Goal: Information Seeking & Learning: Learn about a topic

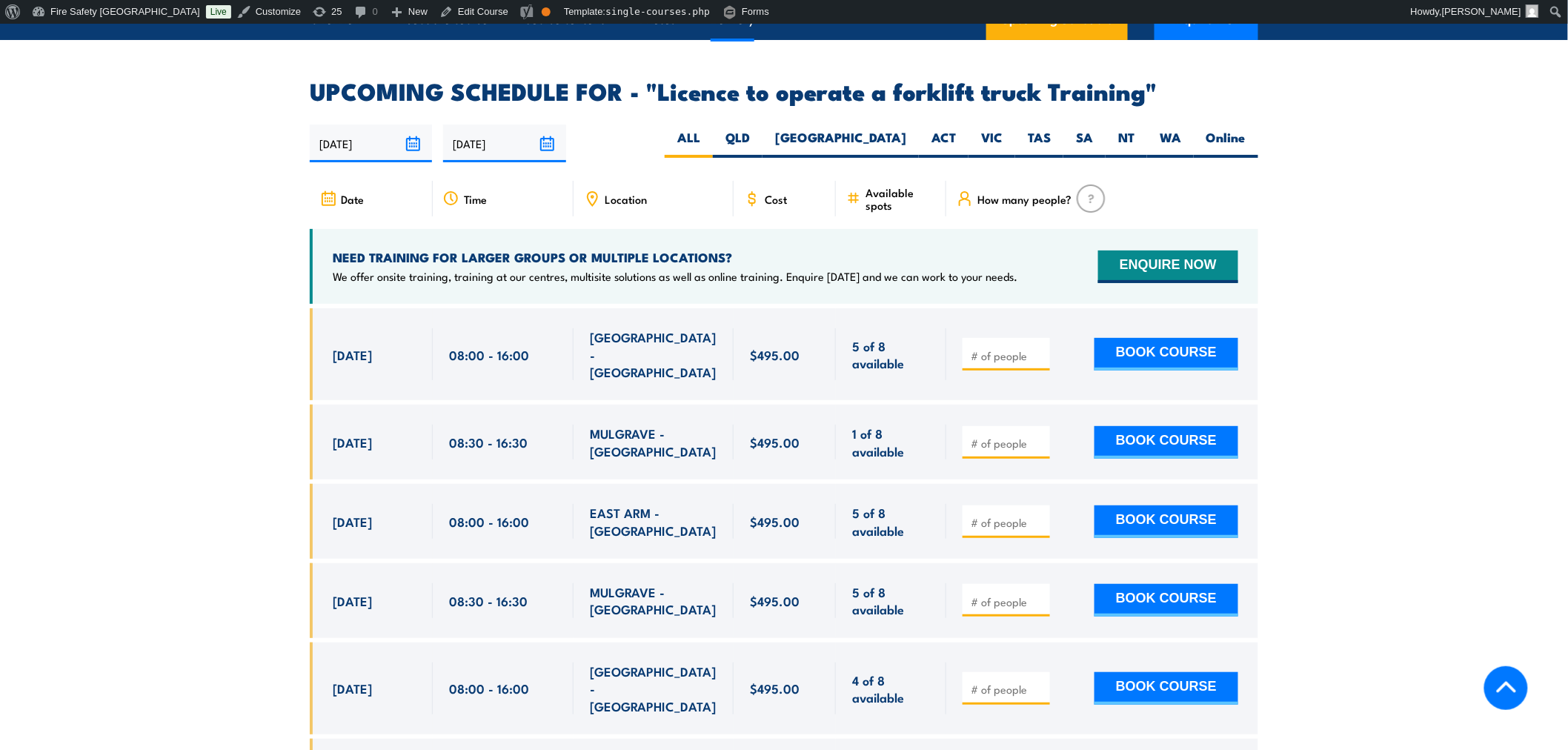
scroll to position [2443, 0]
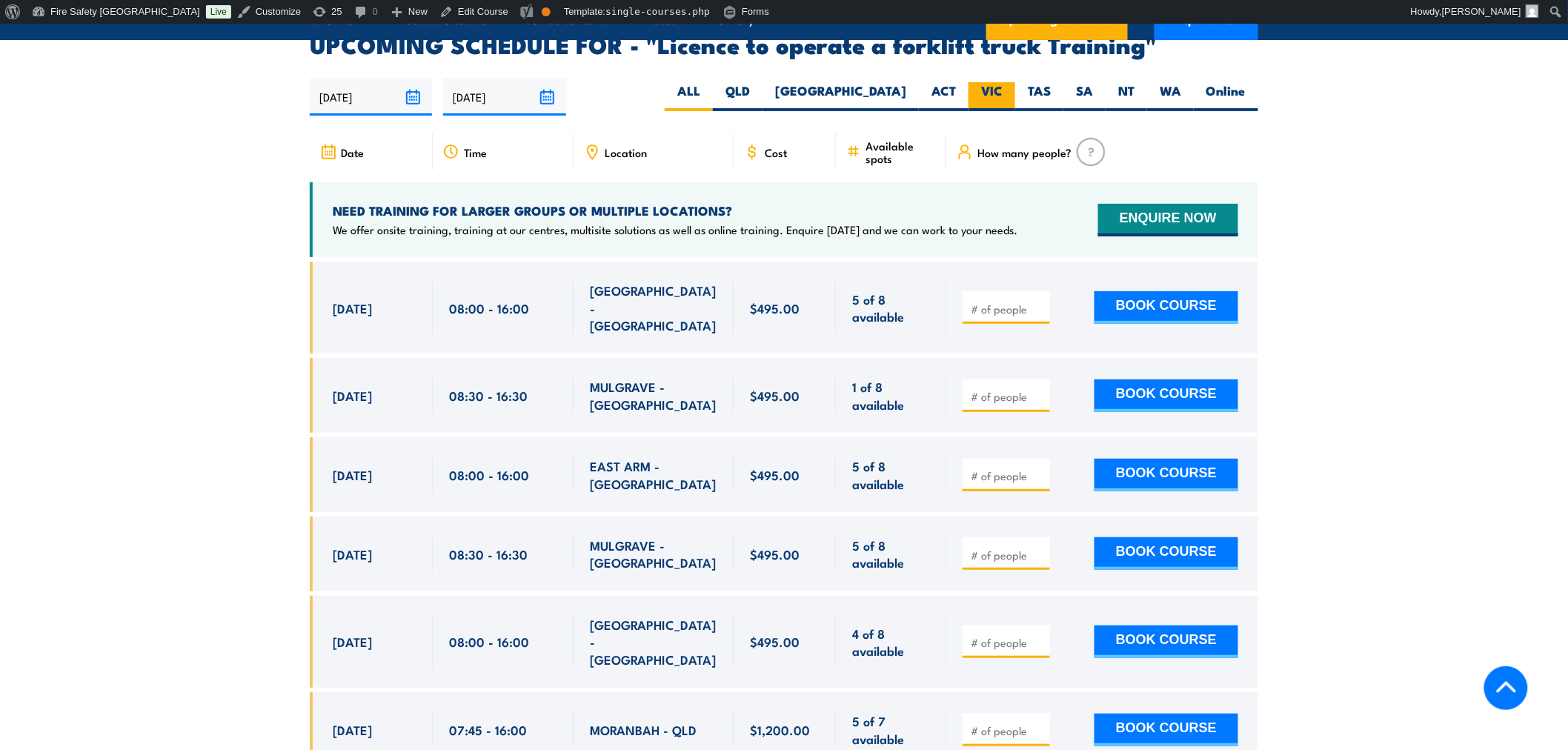
click at [1002, 83] on label "VIC" at bounding box center [991, 97] width 47 height 29
click at [1002, 83] on input "VIC" at bounding box center [1007, 87] width 10 height 10
radio input "true"
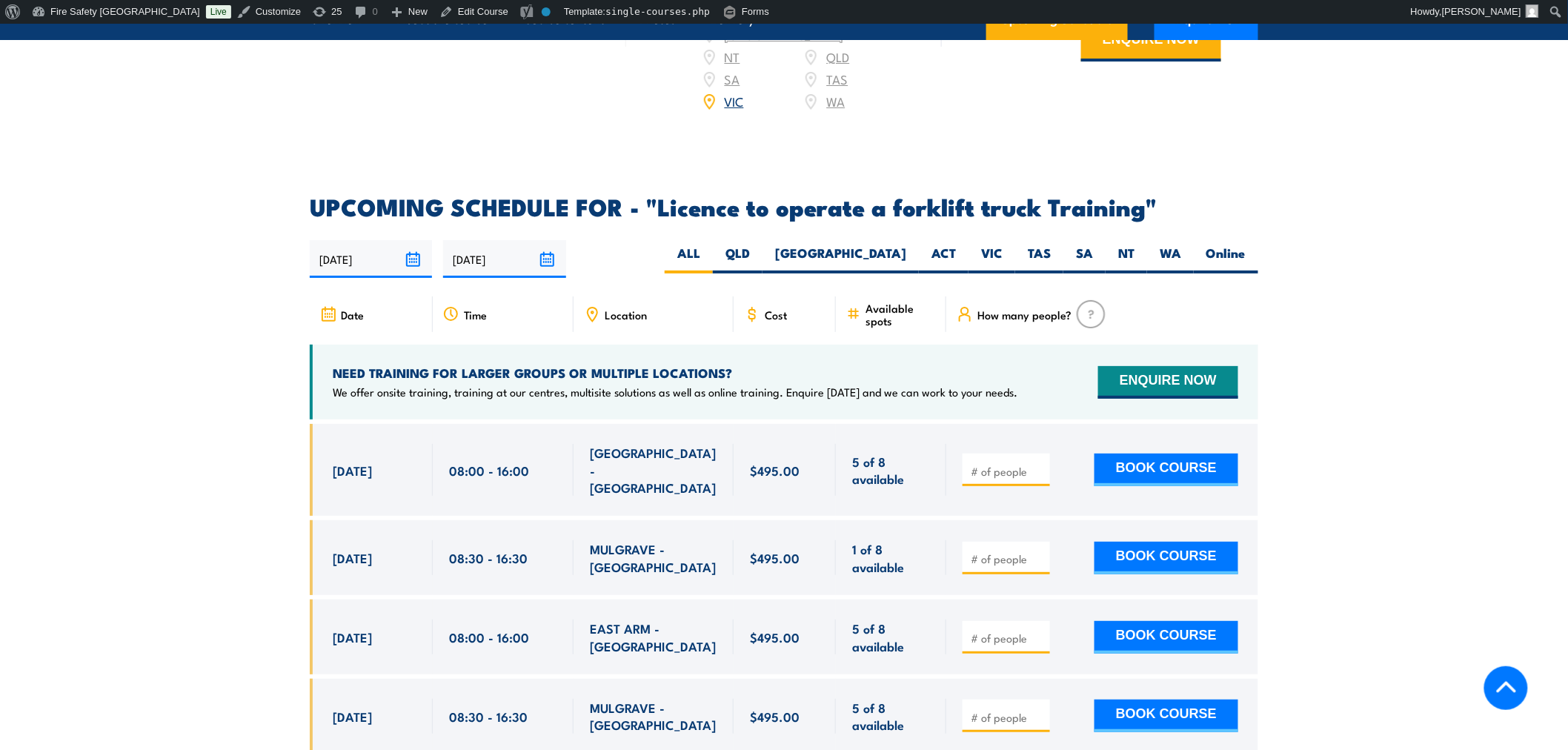
scroll to position [2250, 0]
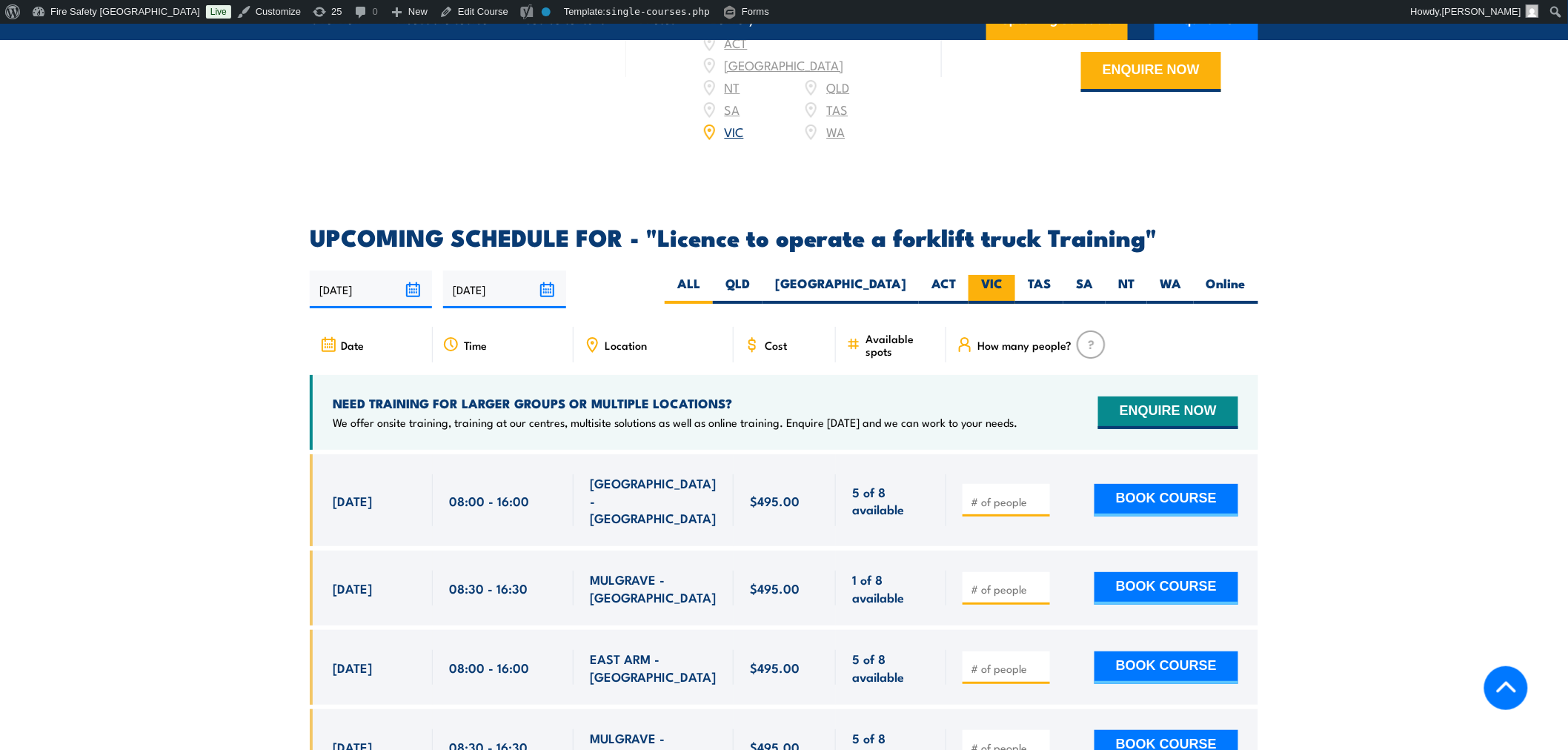
click at [996, 275] on label "VIC" at bounding box center [991, 289] width 47 height 29
click at [1002, 275] on input "VIC" at bounding box center [1007, 279] width 10 height 10
radio input "true"
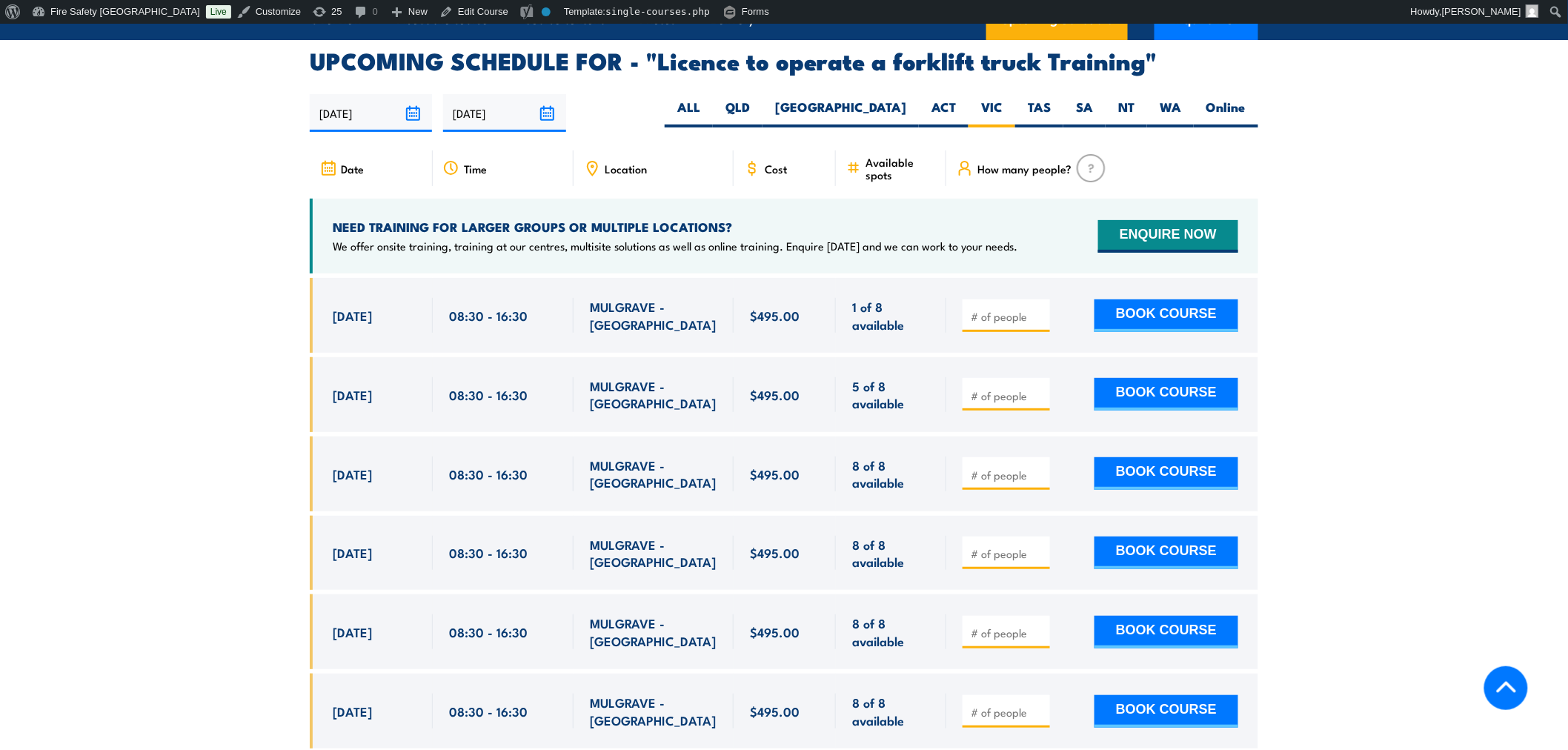
scroll to position [2429, 0]
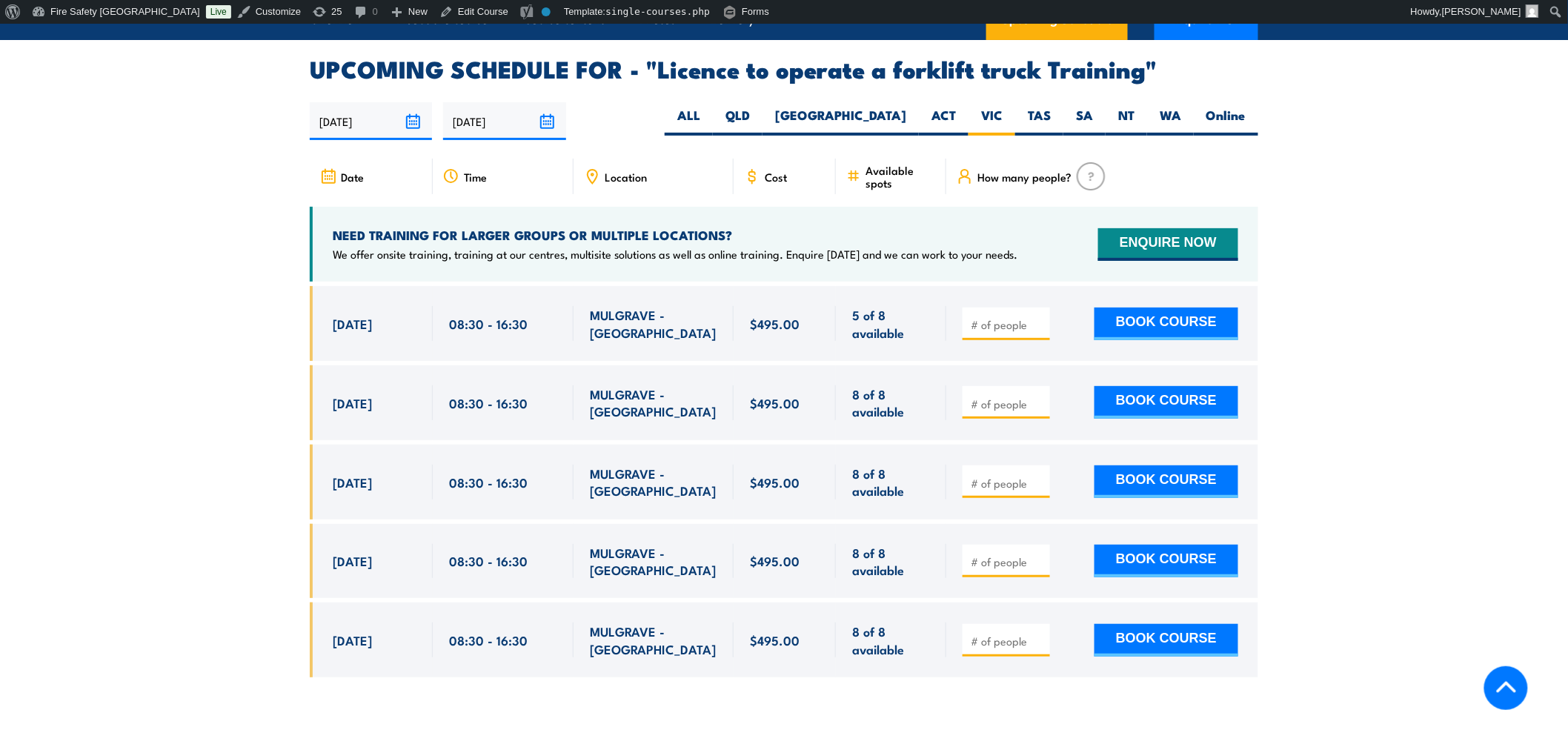
scroll to position [2332, 0]
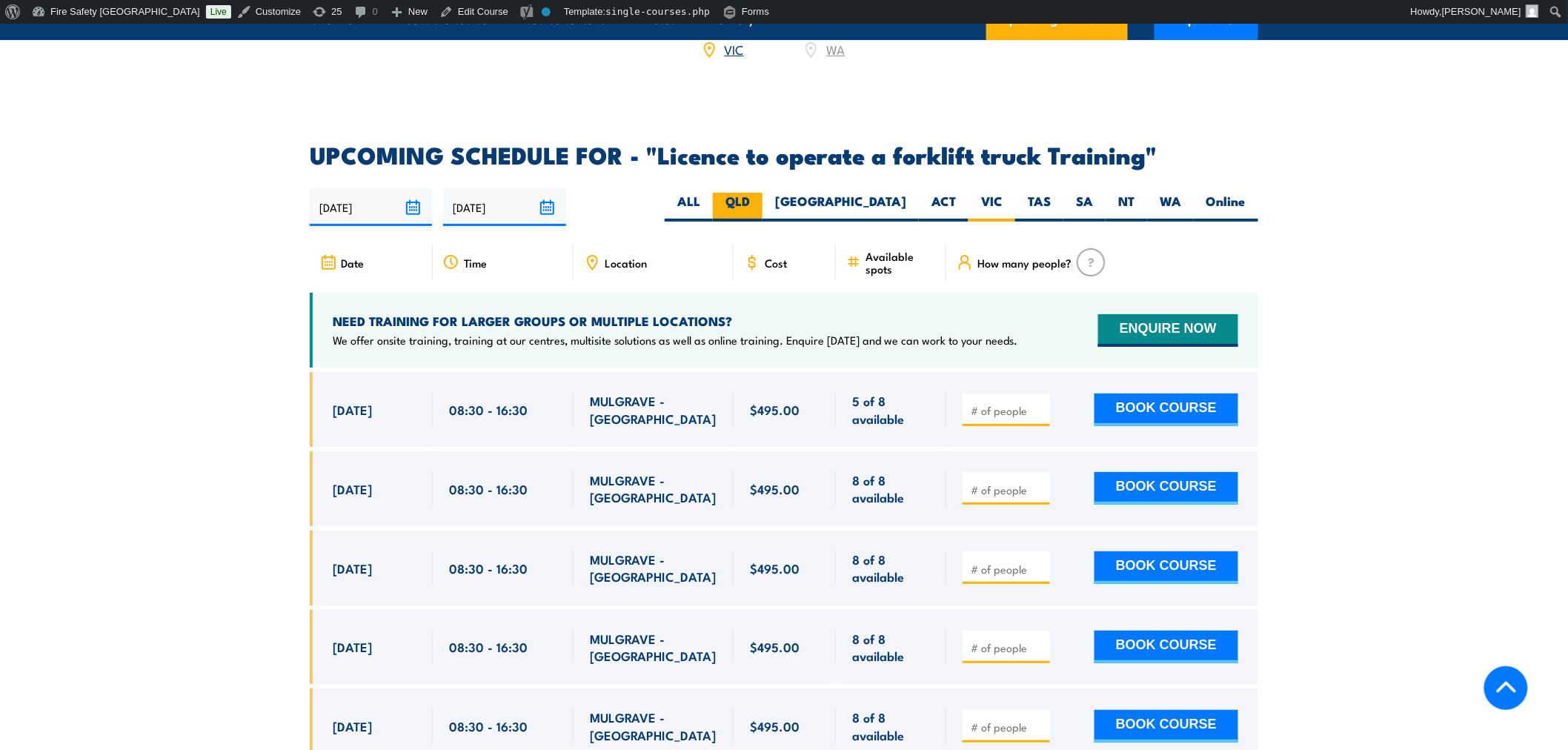
click at [762, 193] on label "QLD" at bounding box center [737, 207] width 50 height 29
click at [759, 193] on input "QLD" at bounding box center [754, 197] width 10 height 10
radio input "true"
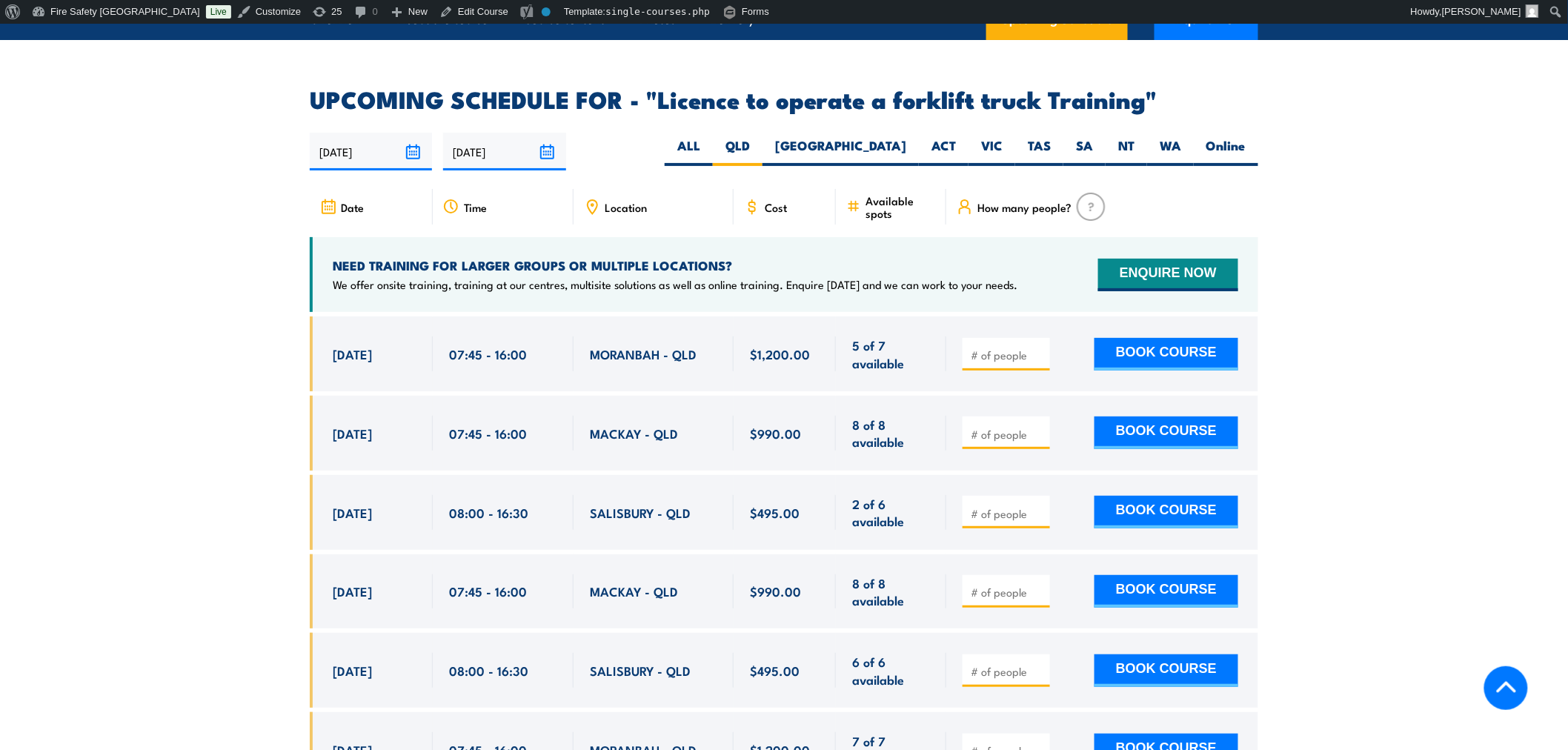
scroll to position [2429, 0]
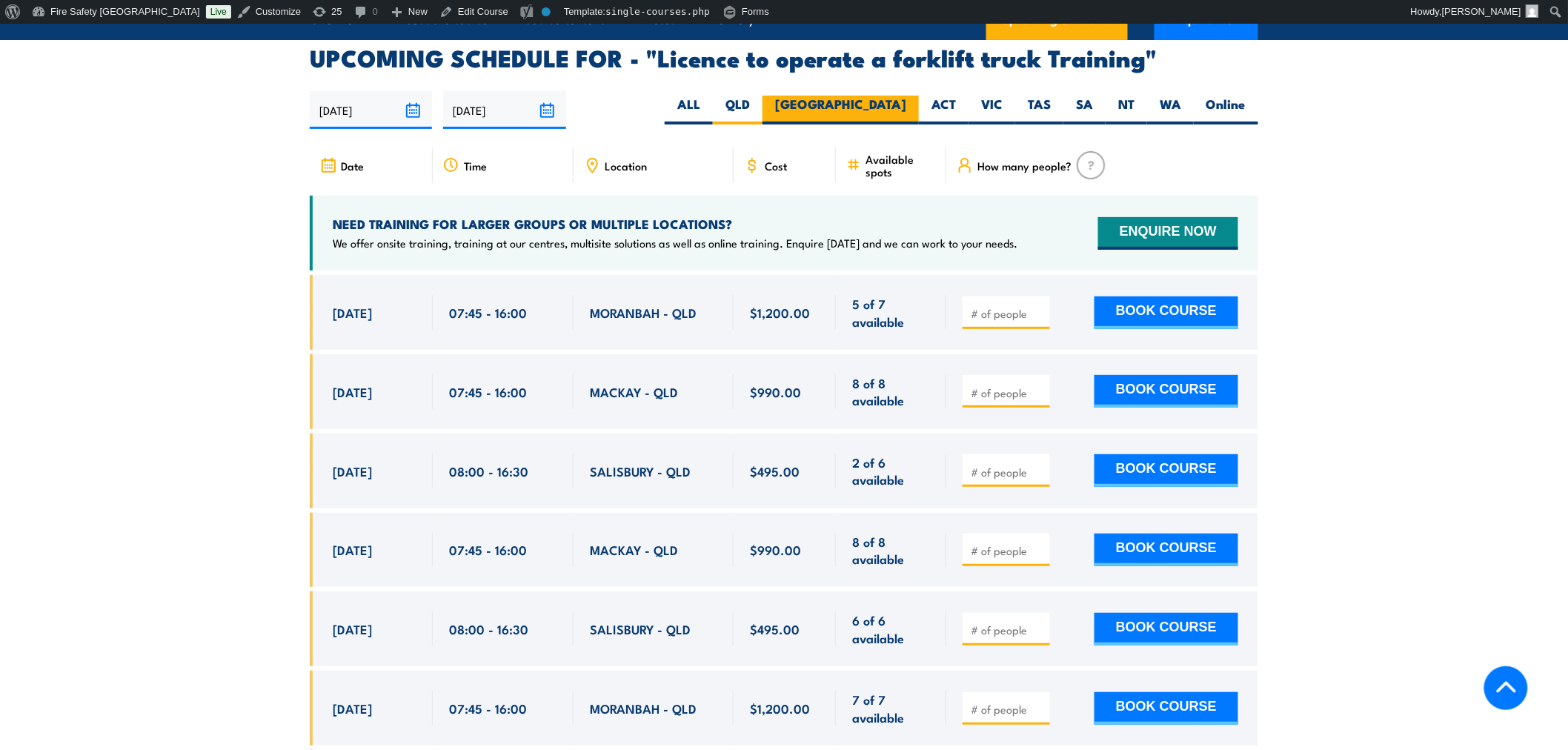
click at [886, 96] on label "[GEOGRAPHIC_DATA]" at bounding box center [840, 110] width 156 height 29
click at [906, 96] on input "[GEOGRAPHIC_DATA]" at bounding box center [910, 100] width 10 height 10
radio input "true"
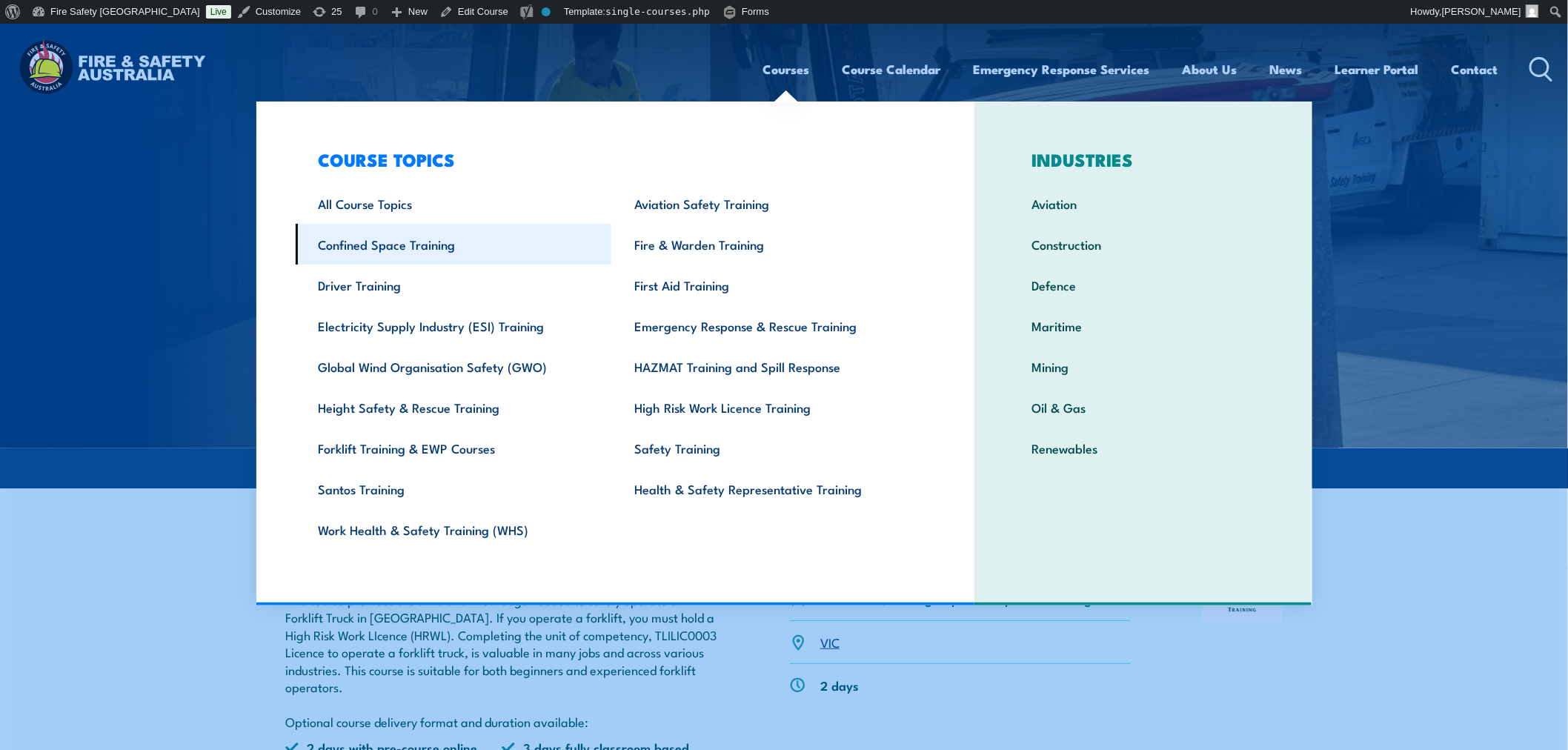
click at [461, 235] on link "Confined Space Training" at bounding box center [454, 244] width 317 height 41
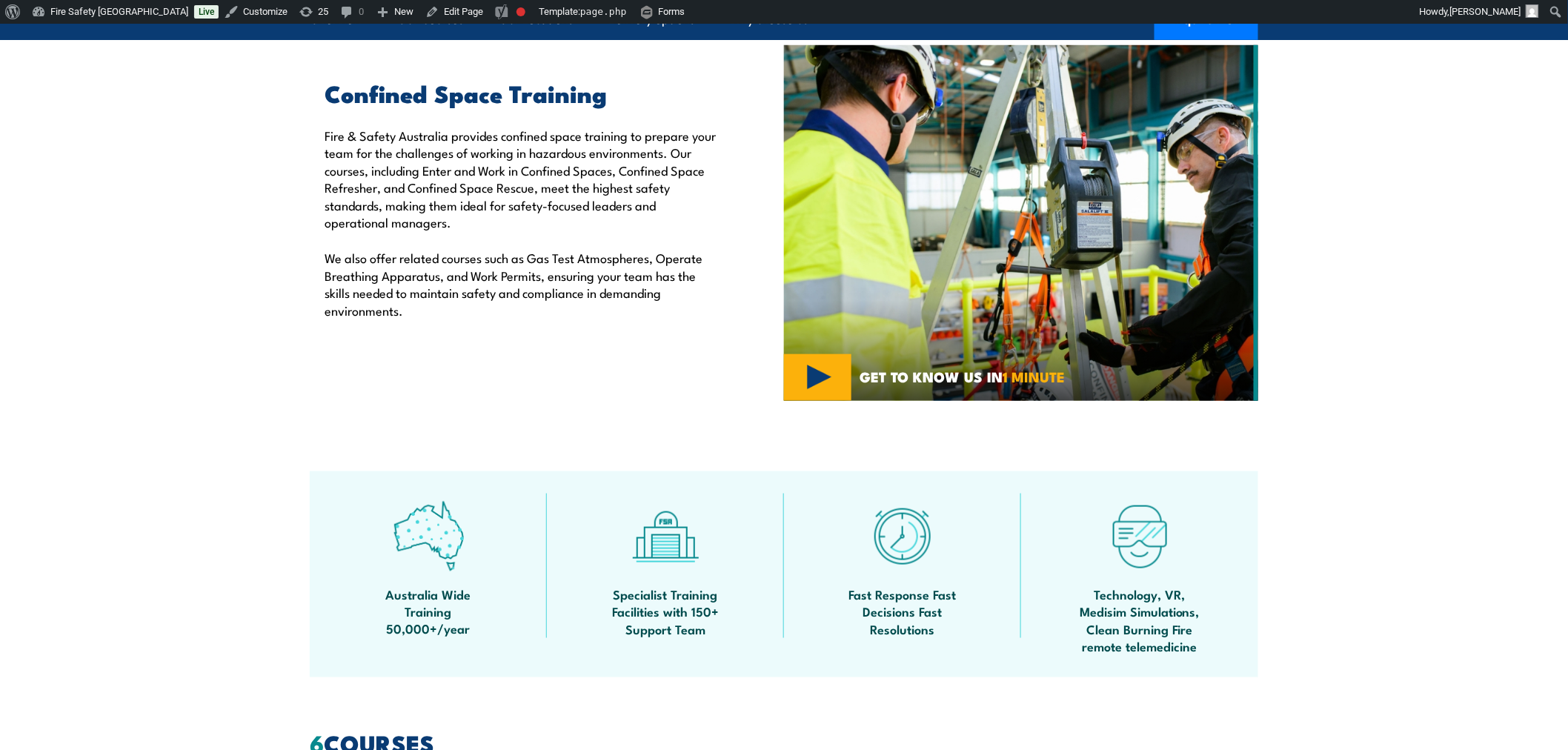
scroll to position [467, 0]
